Goal: Browse casually

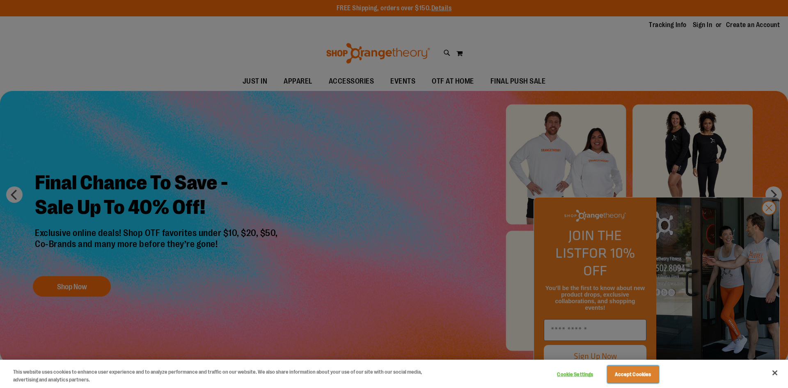
click at [637, 378] on button "Accept Cookies" at bounding box center [632, 374] width 51 height 17
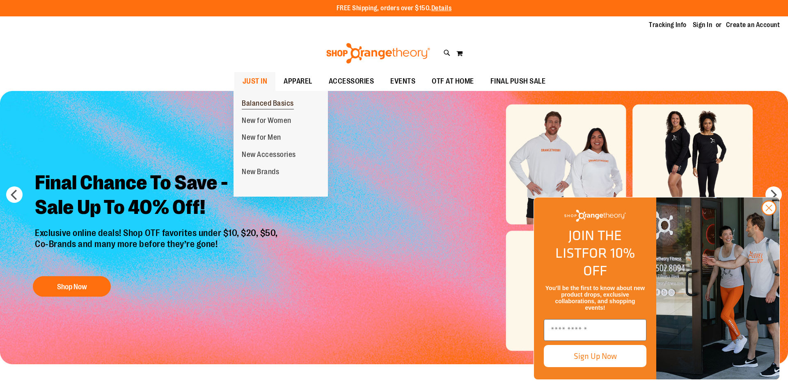
click at [261, 100] on span "Balanced Basics" at bounding box center [268, 104] width 52 height 10
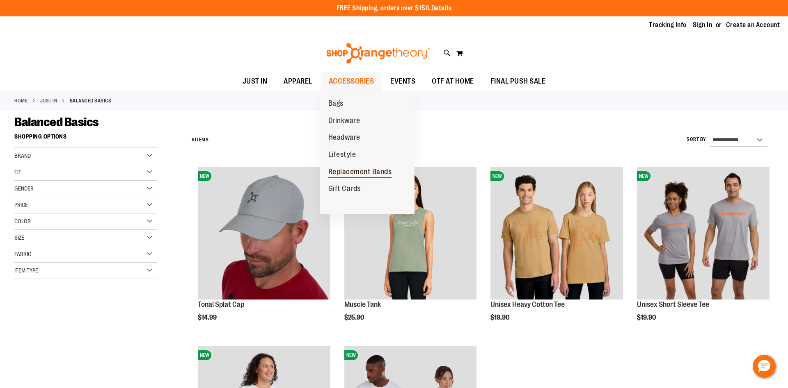
click at [338, 176] on span "Replacement Bands" at bounding box center [360, 173] width 64 height 10
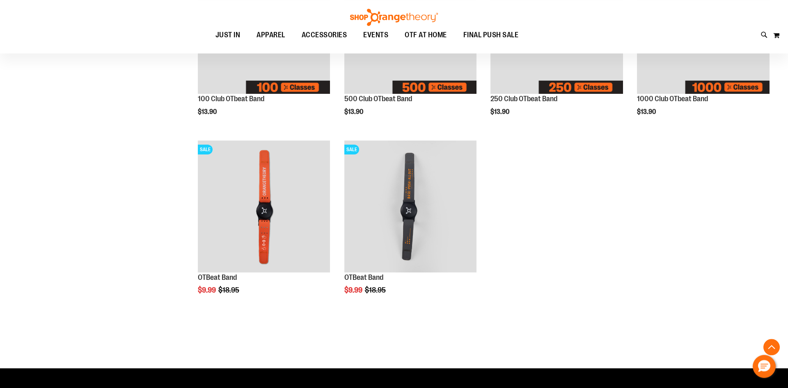
scroll to position [215, 0]
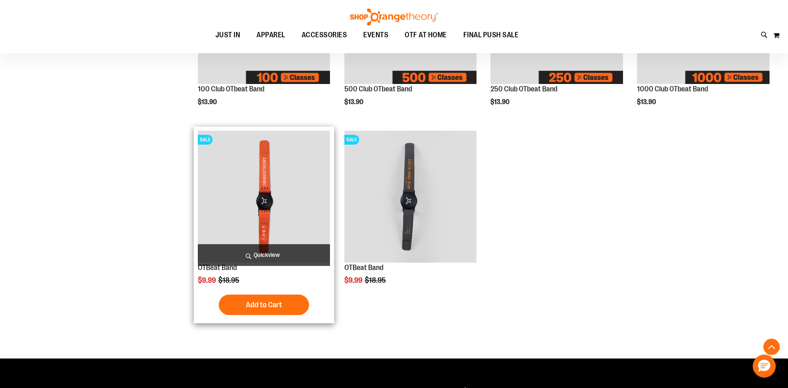
click at [249, 188] on img "product" at bounding box center [264, 197] width 132 height 132
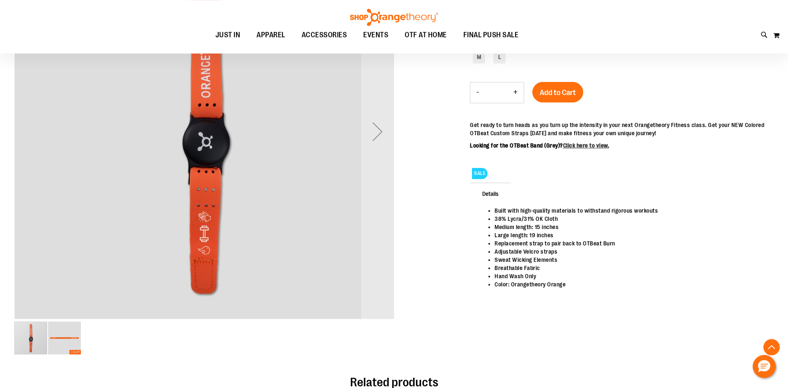
scroll to position [178, 0]
click at [66, 347] on img "image 2 of 2" at bounding box center [64, 338] width 33 height 33
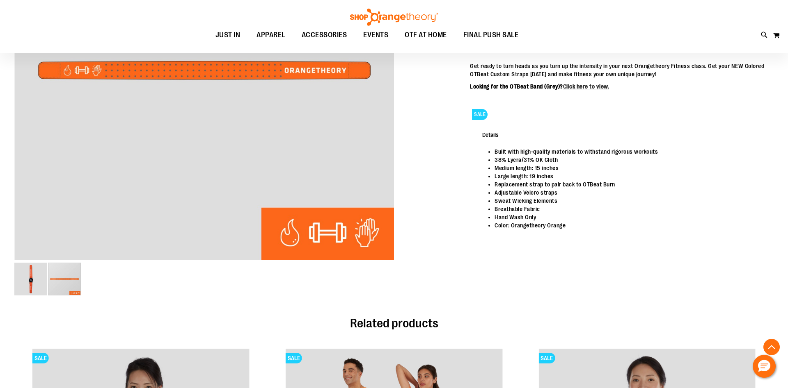
scroll to position [180, 0]
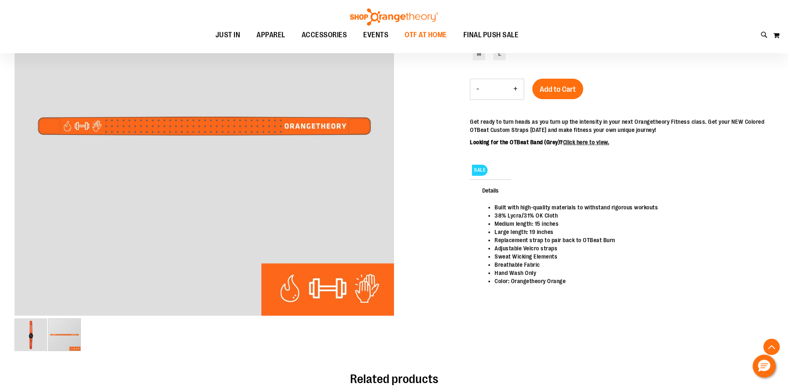
click at [425, 39] on span "OTF AT HOME" at bounding box center [425, 35] width 42 height 18
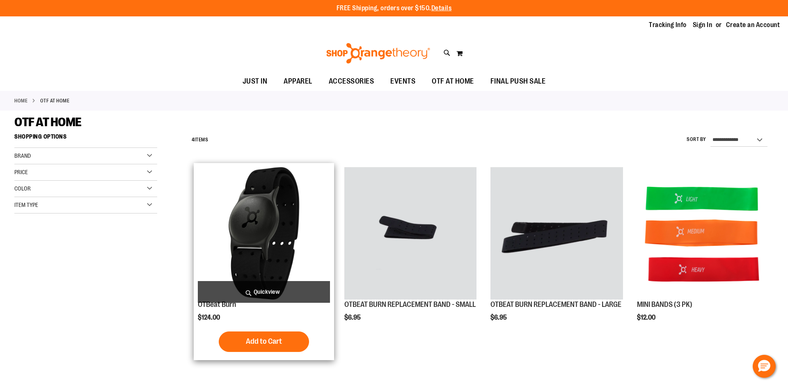
click at [298, 225] on img "product" at bounding box center [264, 233] width 132 height 132
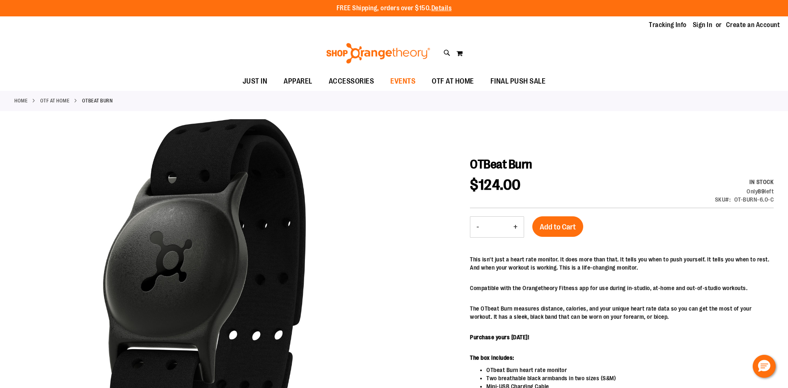
click at [404, 82] on span "EVENTS" at bounding box center [402, 81] width 25 height 18
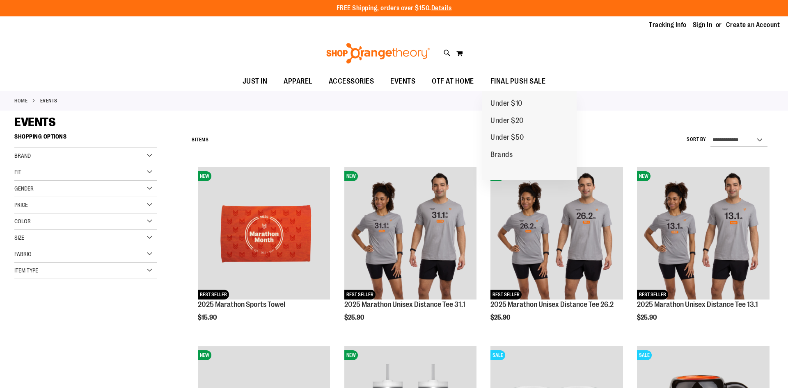
click at [522, 79] on span "FINAL PUSH SALE" at bounding box center [517, 81] width 55 height 18
